Goal: Transaction & Acquisition: Purchase product/service

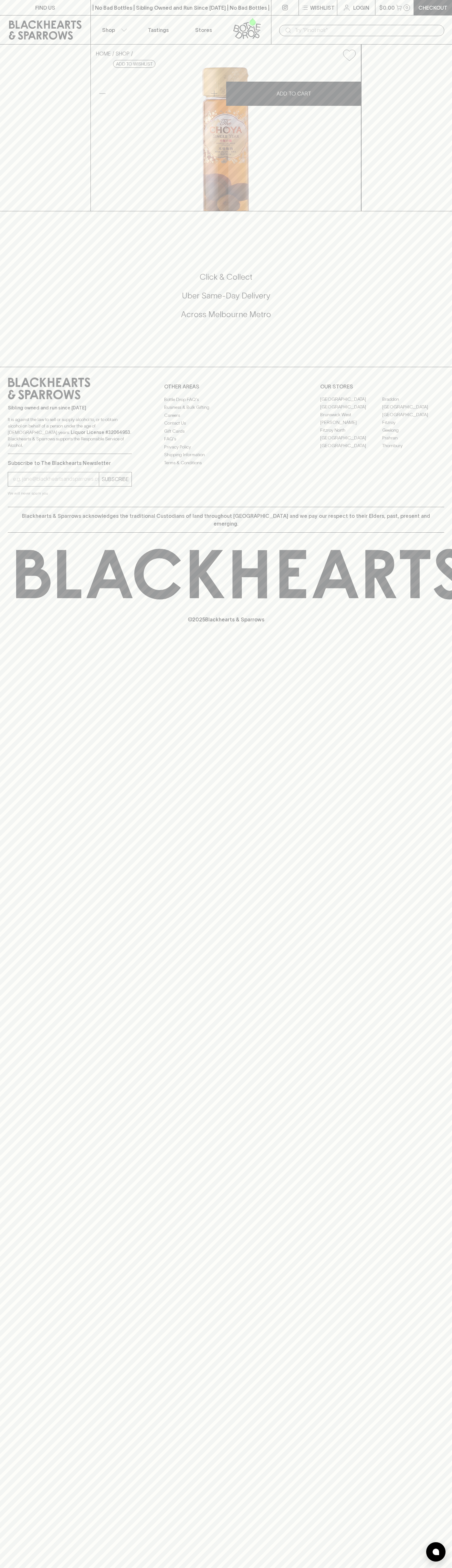
click at [318, 27] on input "text" at bounding box center [366, 30] width 144 height 10
click at [436, 1477] on div "FIND US | No Bad Bottles | Sibling Owned and Run Since 2006 | No Bad Bottles | …" at bounding box center [226, 784] width 452 height 1568
click at [266, 1567] on html "FIND US | No Bad Bottles | Sibling Owned and Run Since 2006 | No Bad Bottles | …" at bounding box center [226, 784] width 452 height 1568
click at [27, 320] on div "Click & Collect Uber Same-Day Delivery Across Melbourne Metro" at bounding box center [226, 296] width 436 height 49
